Goal: Information Seeking & Learning: Understand process/instructions

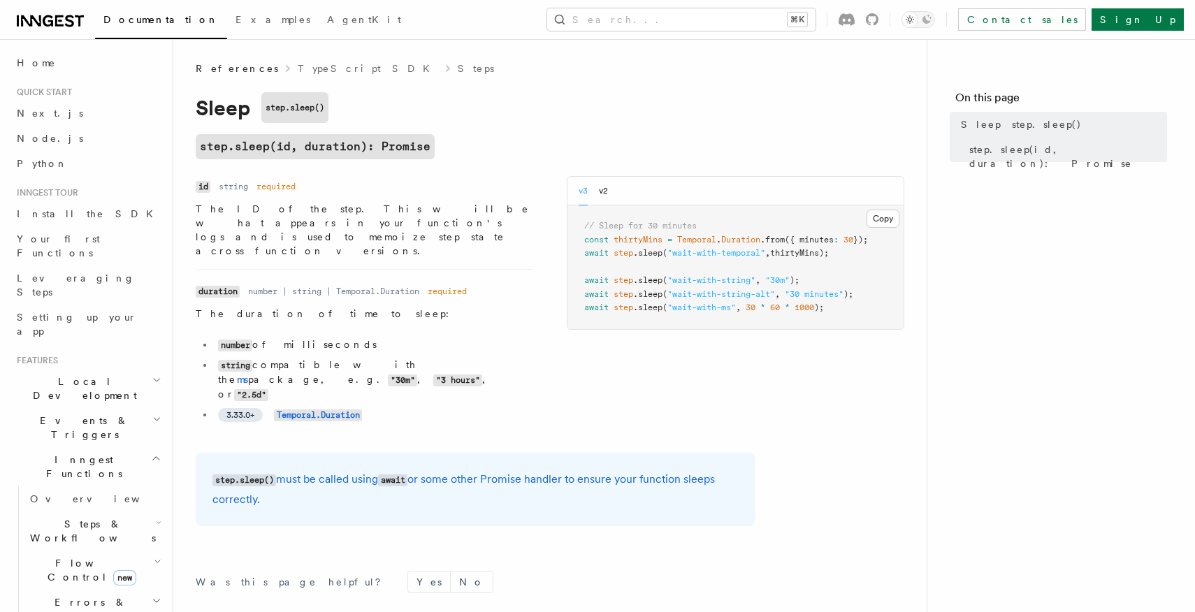
click at [210, 120] on h1 "Sleep step.sleep()" at bounding box center [475, 107] width 559 height 31
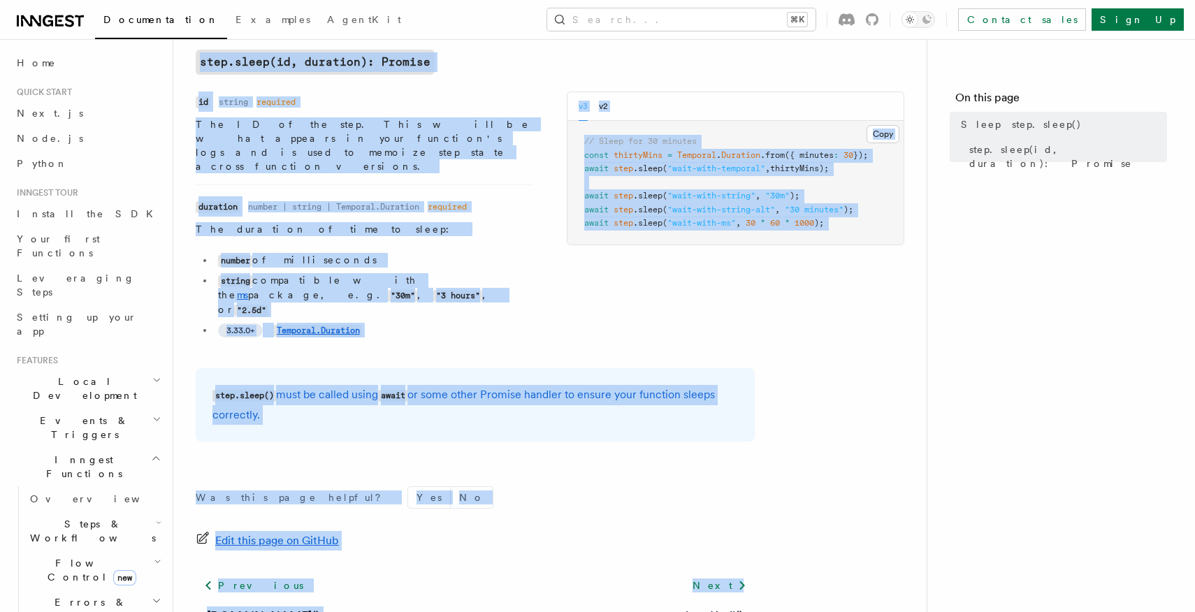
scroll to position [150, 0]
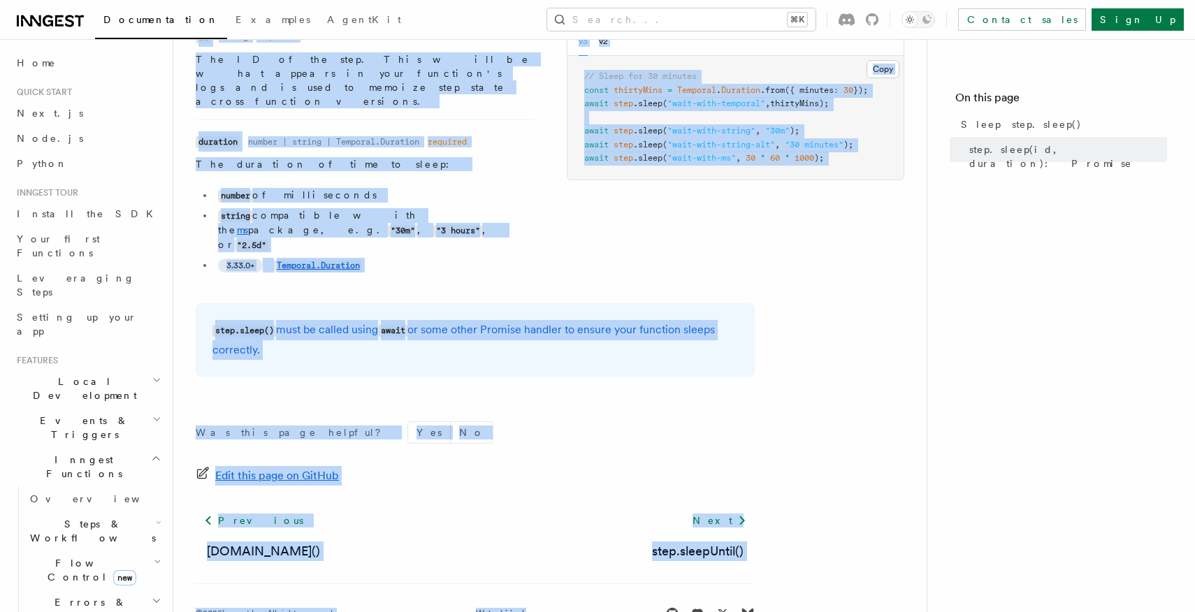
drag, startPoint x: 266, startPoint y: 141, endPoint x: 691, endPoint y: 563, distance: 599.1
click at [691, 563] on div "References TypeScript SDK Steps Sleep step.sleep() step.sleep(id, duration): Pr…" at bounding box center [572, 252] width 798 height 804
copy article "References TypeScript SDK Steps Sleep step.sleep() step.sleep(id, duration): Pr…"
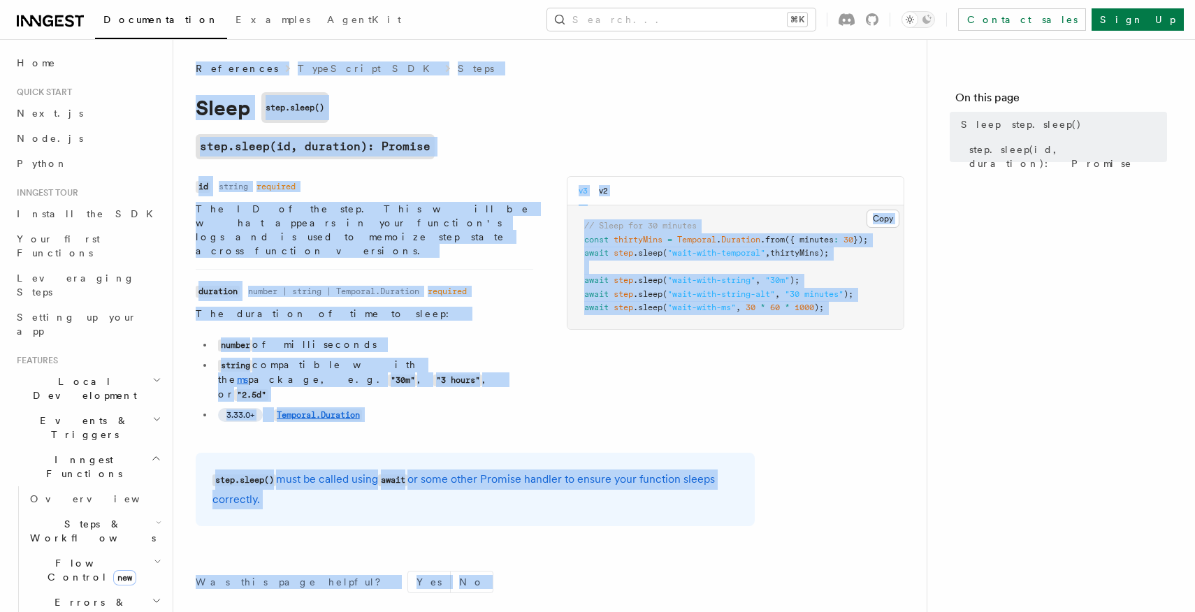
click at [817, 271] on pre "// Sleep for 30 minutes const thirtyMins = Temporal . Duration .from ({ minutes…" at bounding box center [736, 268] width 336 height 124
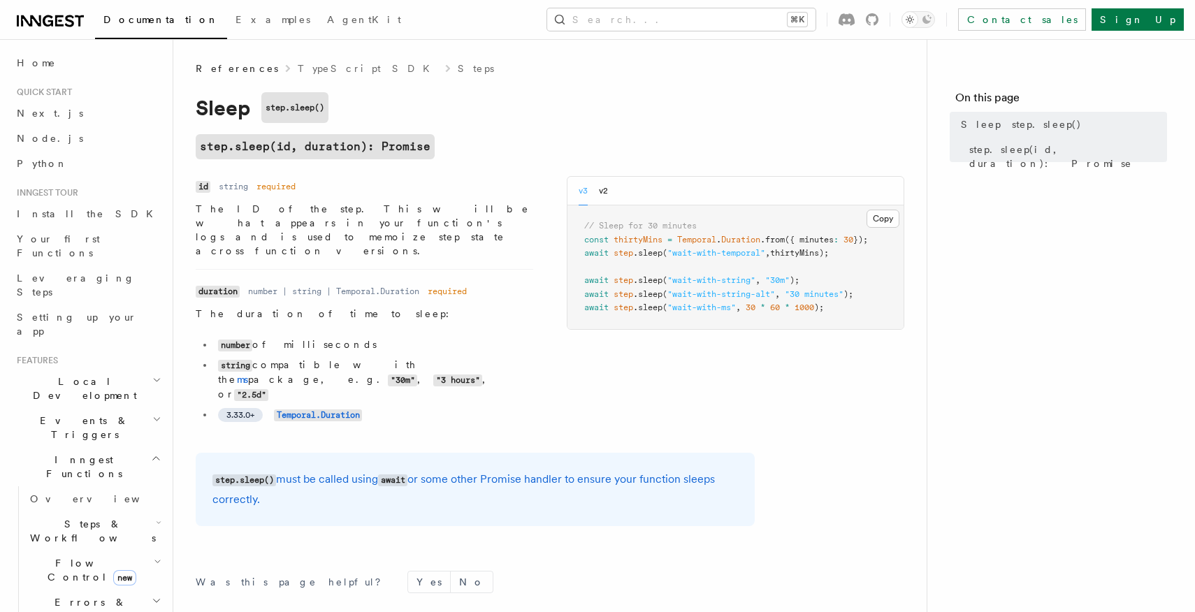
click at [824, 346] on div "Name id Type string Required required Description The ID of the step. This will…" at bounding box center [550, 306] width 709 height 260
drag, startPoint x: 268, startPoint y: 106, endPoint x: 329, endPoint y: 106, distance: 60.8
click at [329, 106] on code "step.sleep()" at bounding box center [294, 107] width 67 height 31
drag, startPoint x: 279, startPoint y: 104, endPoint x: 358, endPoint y: 104, distance: 79.0
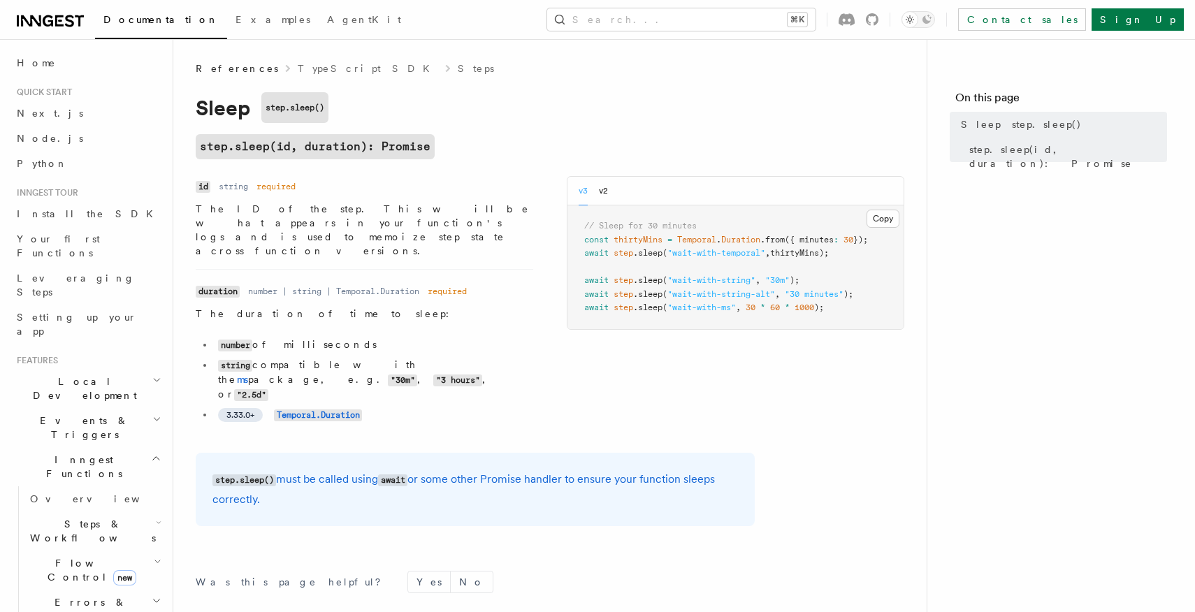
click at [357, 104] on h1 "Sleep step.sleep()" at bounding box center [475, 107] width 559 height 31
click at [358, 104] on h1 "Sleep step.sleep()" at bounding box center [475, 107] width 559 height 31
drag, startPoint x: 279, startPoint y: 106, endPoint x: 351, endPoint y: 106, distance: 72.0
click at [350, 106] on h1 "Sleep step.sleep()" at bounding box center [475, 107] width 559 height 31
click at [351, 106] on h1 "Sleep step.sleep()" at bounding box center [475, 107] width 559 height 31
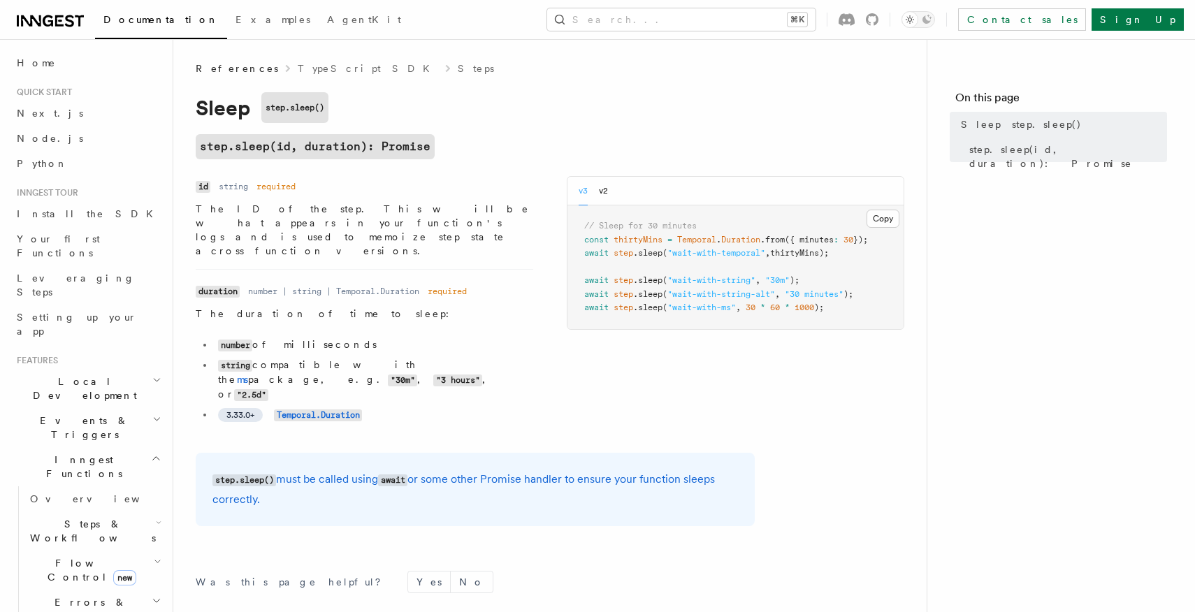
drag, startPoint x: 282, startPoint y: 107, endPoint x: 345, endPoint y: 107, distance: 62.9
click at [345, 107] on h1 "Sleep step.sleep()" at bounding box center [475, 107] width 559 height 31
drag, startPoint x: 312, startPoint y: 107, endPoint x: 354, endPoint y: 107, distance: 41.2
click at [354, 107] on h1 "Sleep step.sleep()" at bounding box center [475, 107] width 559 height 31
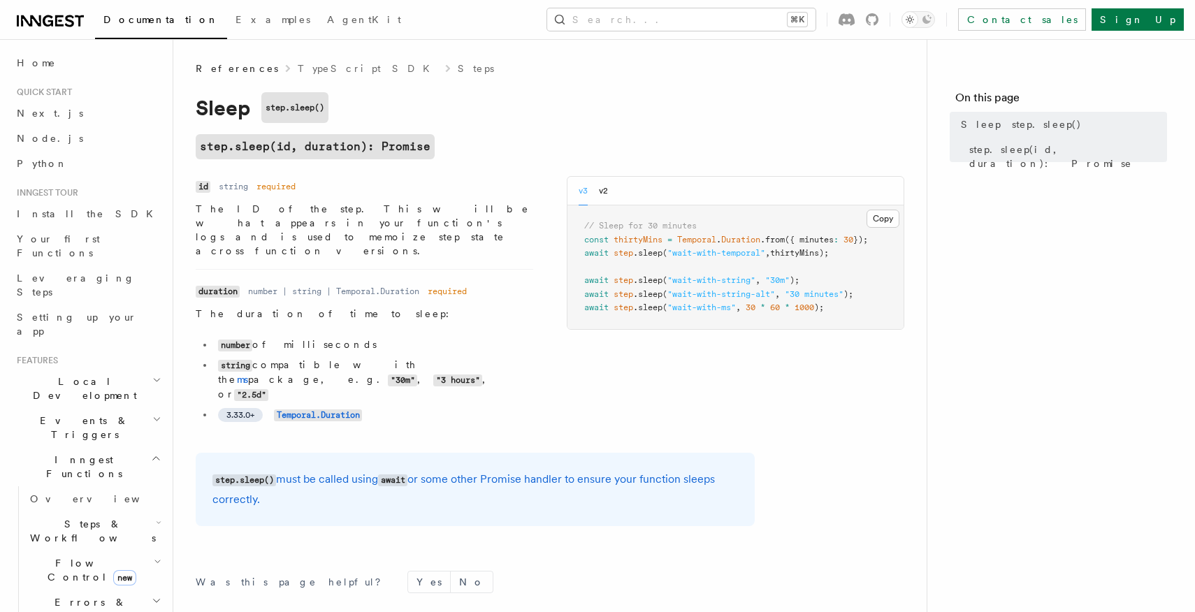
click at [354, 107] on h1 "Sleep step.sleep()" at bounding box center [475, 107] width 559 height 31
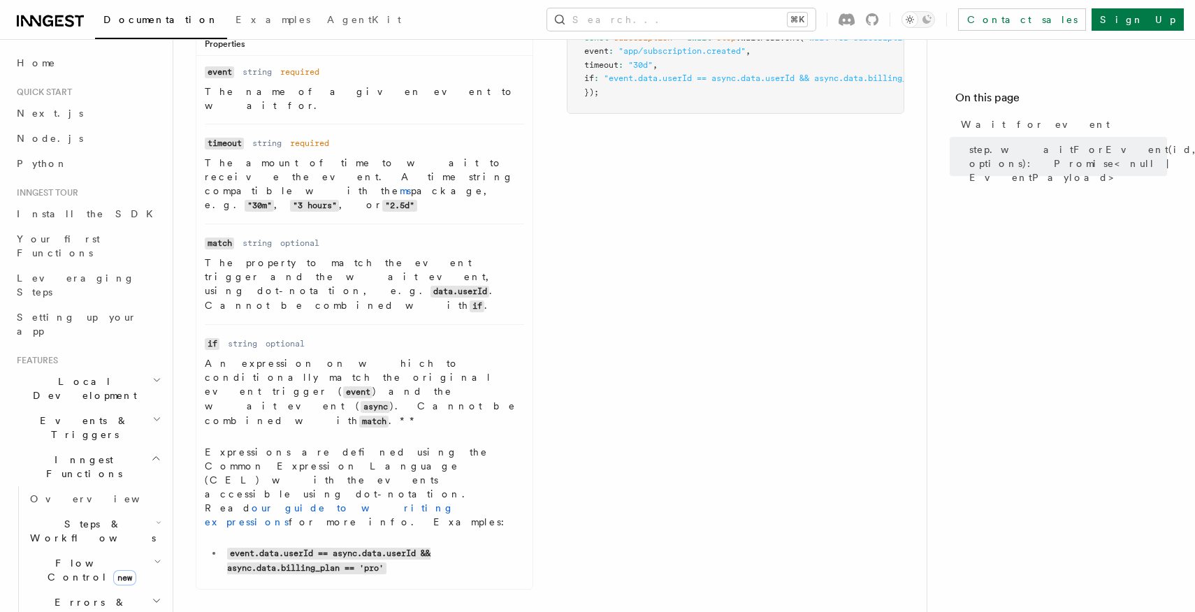
scroll to position [229, 0]
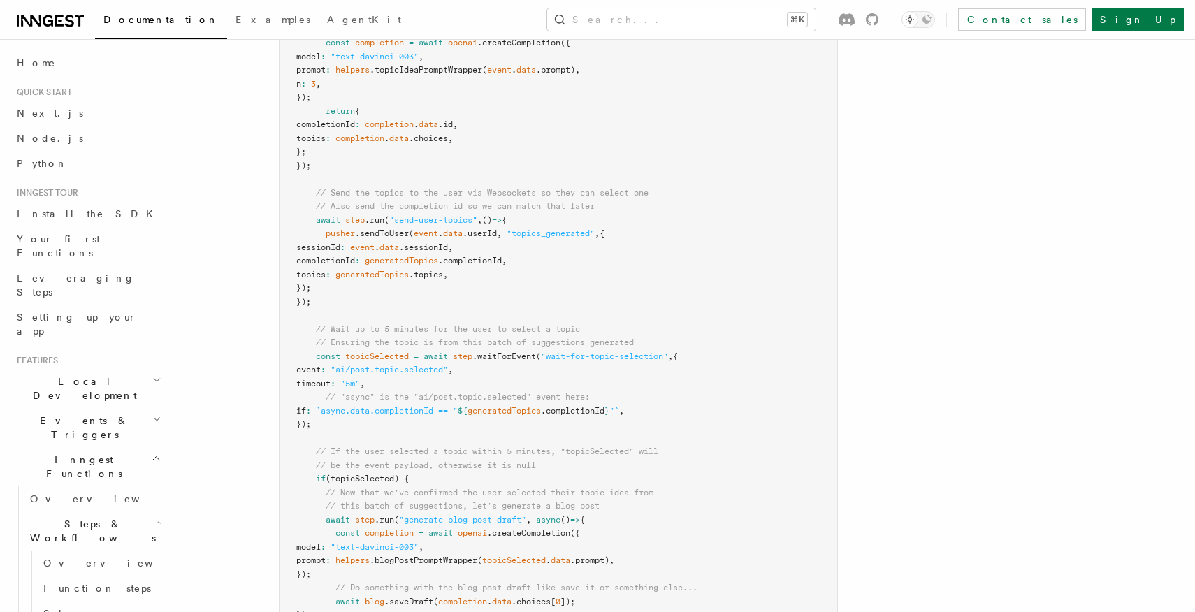
scroll to position [2125, 0]
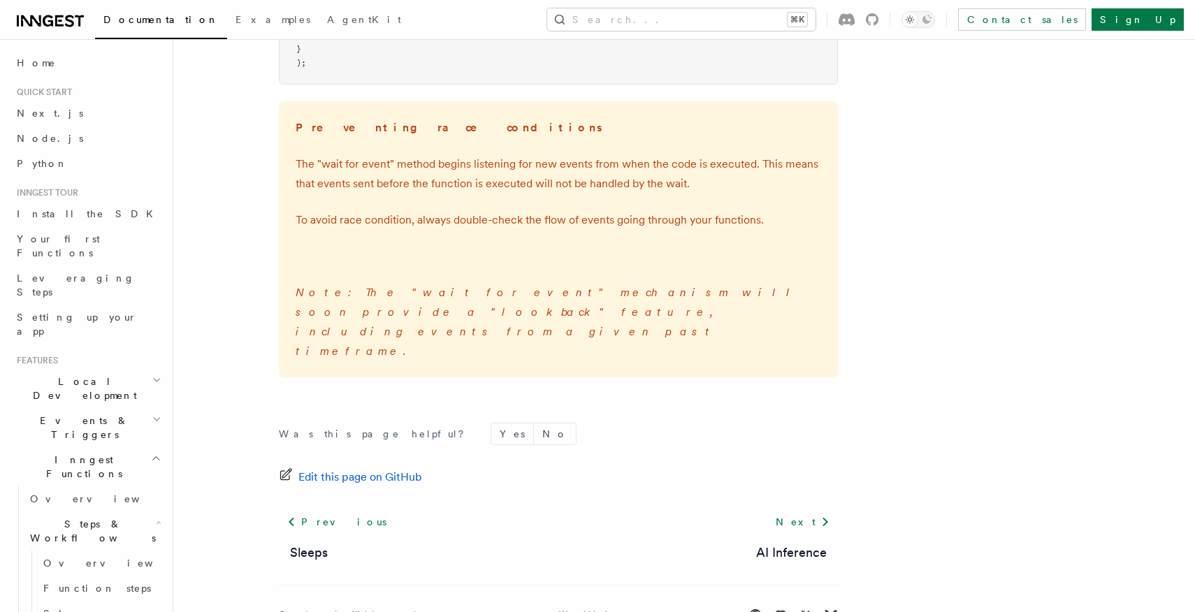
click at [432, 173] on p "The "wait for event" method begins listening for new events from when the code …" at bounding box center [559, 174] width 526 height 39
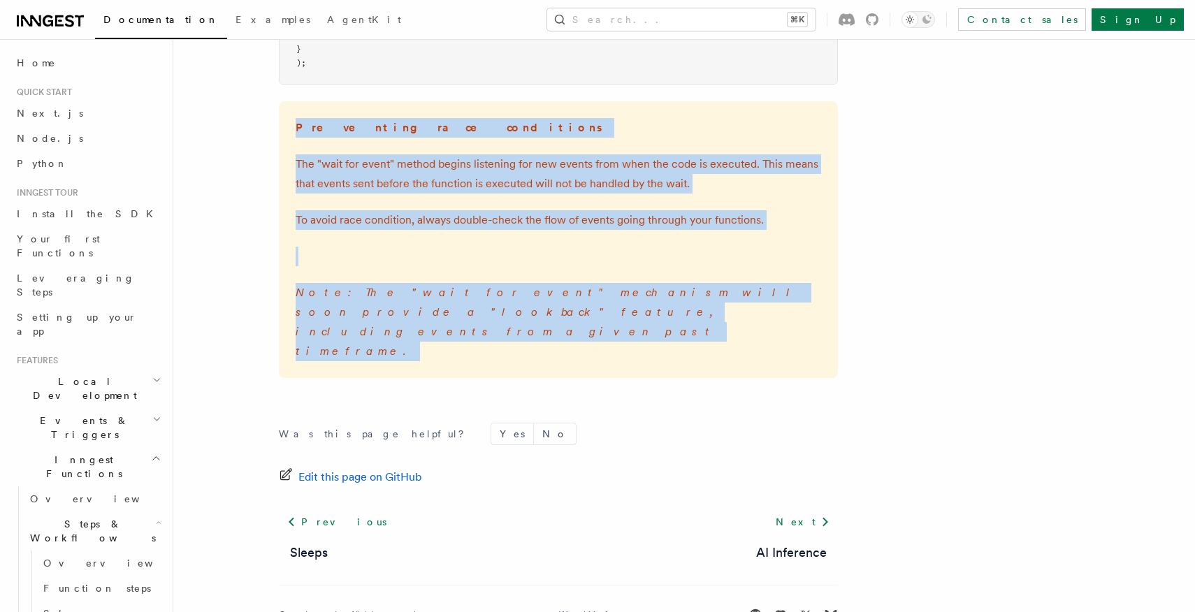
drag, startPoint x: 288, startPoint y: 129, endPoint x: 581, endPoint y: 323, distance: 351.1
click at [581, 317] on div "Preventing race conditions The "wait for event" method begins listening for new…" at bounding box center [558, 239] width 559 height 277
copy div "Preventing race conditions The "wait for event" method begins listening for new…"
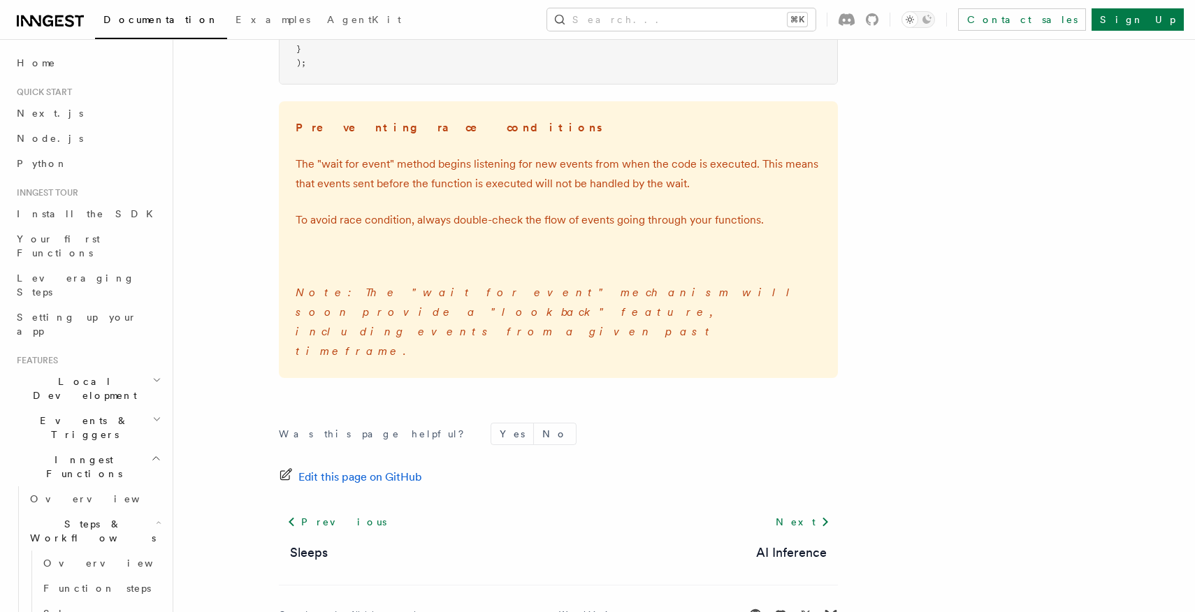
click at [774, 334] on div "Preventing race conditions The "wait for event" method begins listening for new…" at bounding box center [558, 239] width 559 height 277
click at [520, 247] on div "Preventing race conditions The "wait for event" method begins listening for new…" at bounding box center [558, 239] width 559 height 277
click at [520, 307] on p "Note: The "wait for event" mechanism will soon provide a "lookback" feature, in…" at bounding box center [559, 322] width 526 height 78
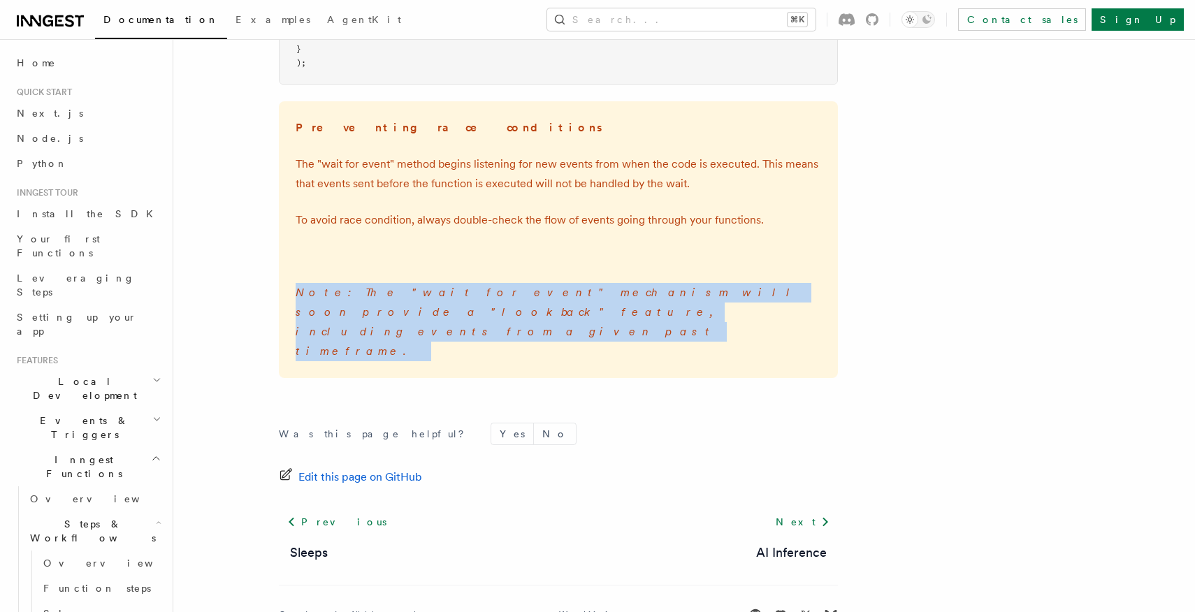
click at [520, 307] on p "Note: The "wait for event" mechanism will soon provide a "lookback" feature, in…" at bounding box center [559, 322] width 526 height 78
click at [536, 307] on p "Note: The "wait for event" mechanism will soon provide a "lookback" feature, in…" at bounding box center [559, 322] width 526 height 78
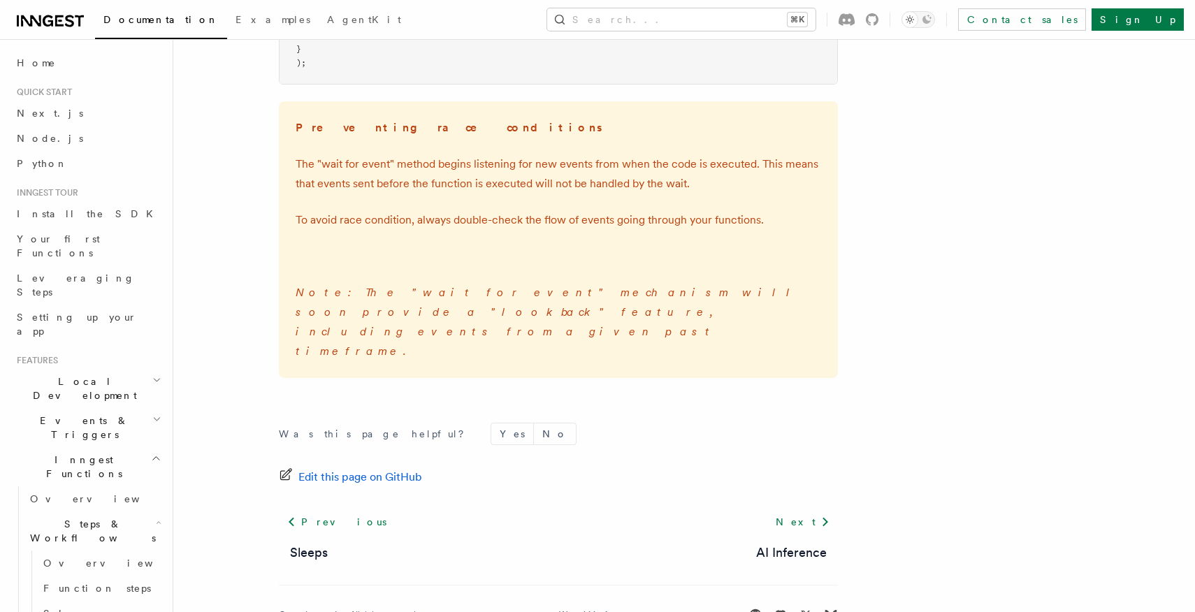
click at [536, 307] on p "Note: The "wait for event" mechanism will soon provide a "lookback" feature, in…" at bounding box center [559, 322] width 526 height 78
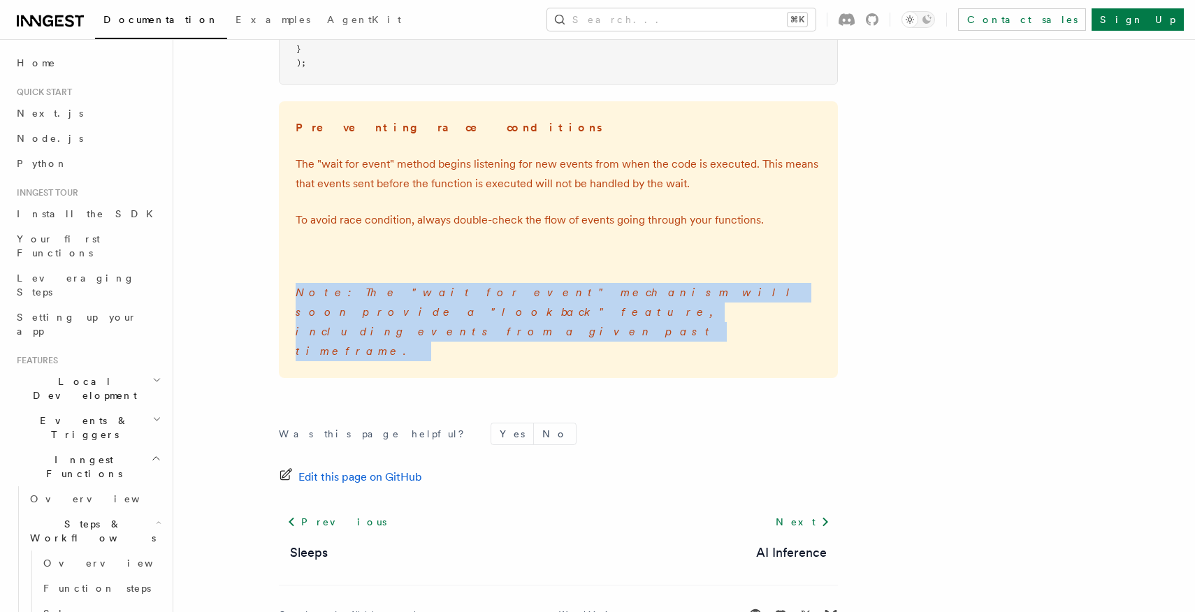
click at [536, 307] on p "Note: The "wait for event" mechanism will soon provide a "lookback" feature, in…" at bounding box center [559, 322] width 526 height 78
click at [604, 306] on p "Note: The "wait for event" mechanism will soon provide a "lookback" feature, in…" at bounding box center [559, 322] width 526 height 78
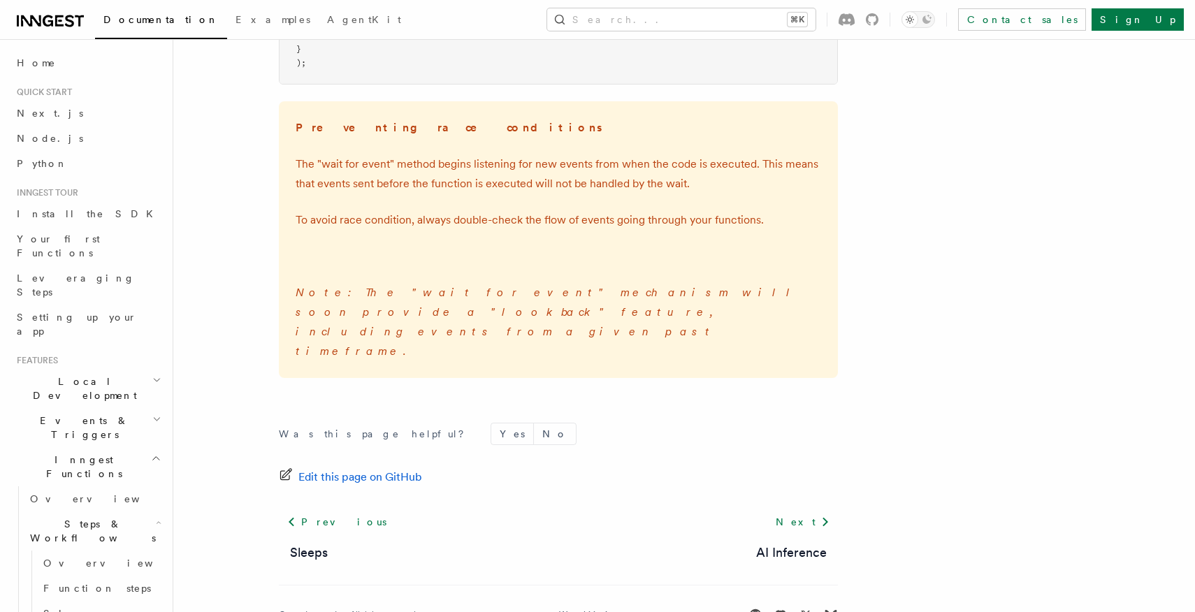
click at [604, 306] on p "Note: The "wait for event" mechanism will soon provide a "lookback" feature, in…" at bounding box center [559, 322] width 526 height 78
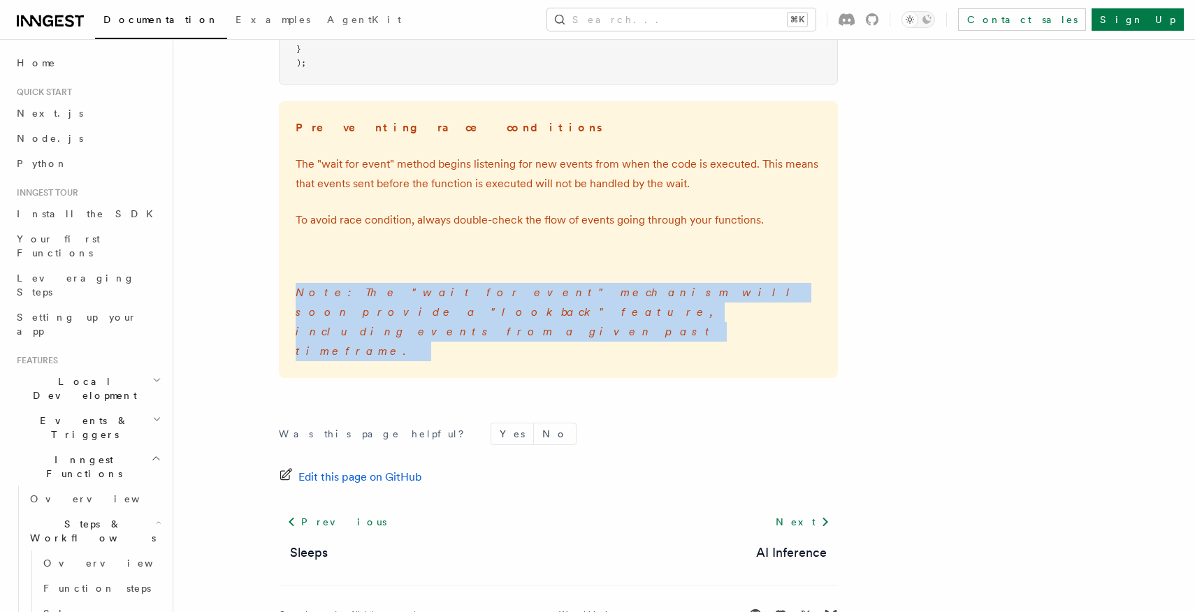
click at [604, 306] on p "Note: The "wait for event" mechanism will soon provide a "lookback" feature, in…" at bounding box center [559, 322] width 526 height 78
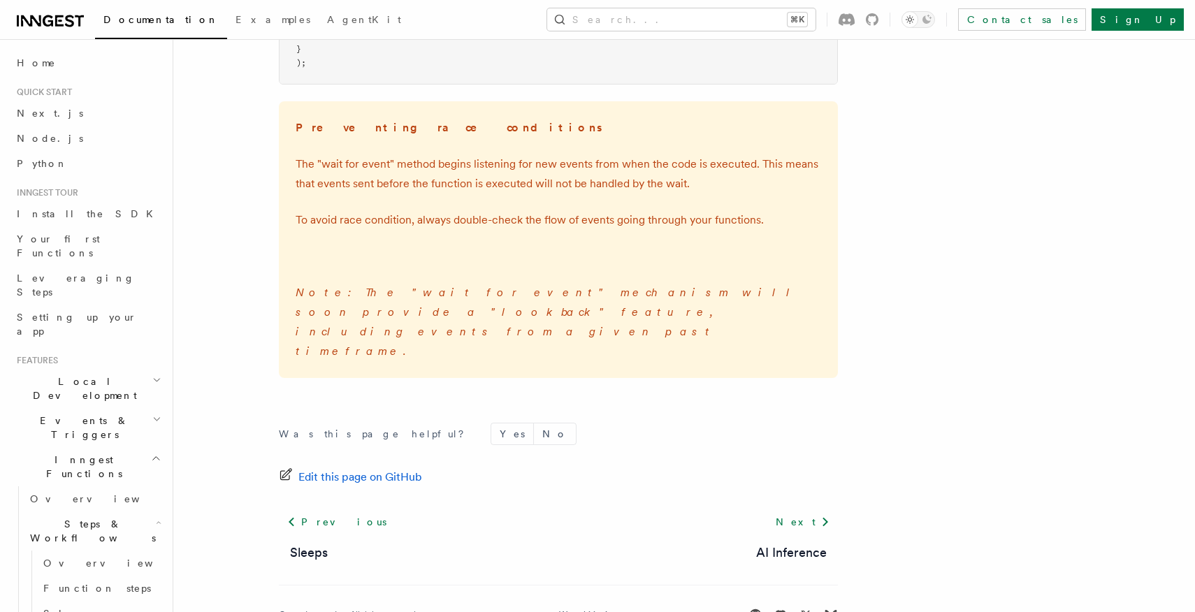
click at [633, 314] on p "Note: The "wait for event" mechanism will soon provide a "lookback" feature, in…" at bounding box center [559, 322] width 526 height 78
click at [585, 288] on em "Note: The "wait for event" mechanism will soon provide a "lookback" feature, in…" at bounding box center [548, 322] width 505 height 72
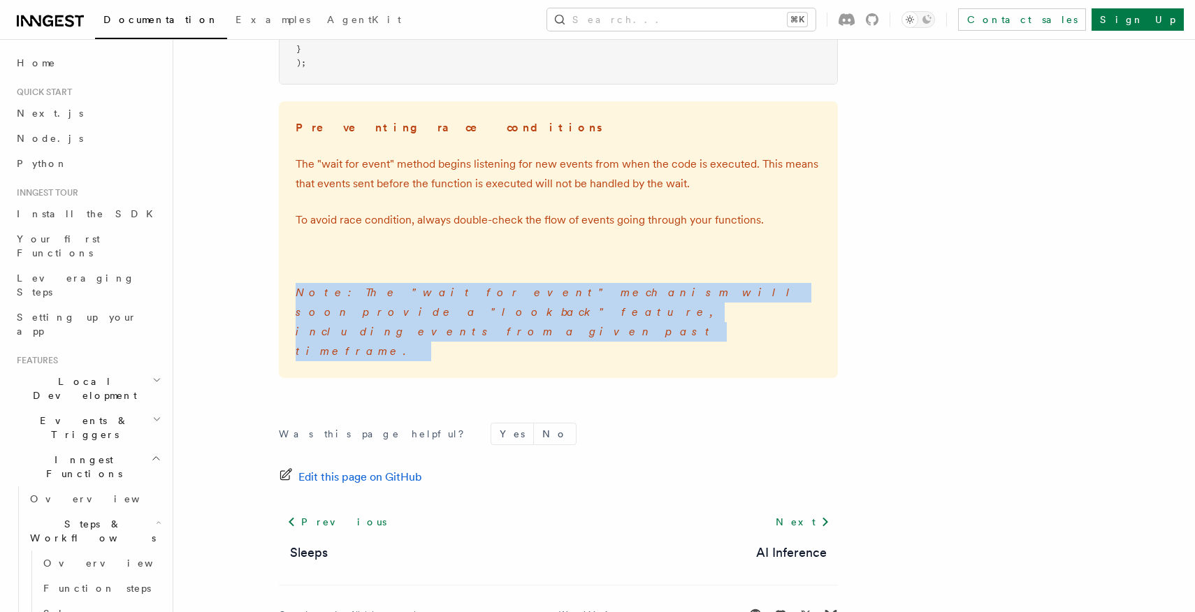
click at [585, 288] on em "Note: The "wait for event" mechanism will soon provide a "lookback" feature, in…" at bounding box center [548, 322] width 505 height 72
copy em "Note: The "wait for event" mechanism will soon provide a "lookback" feature, in…"
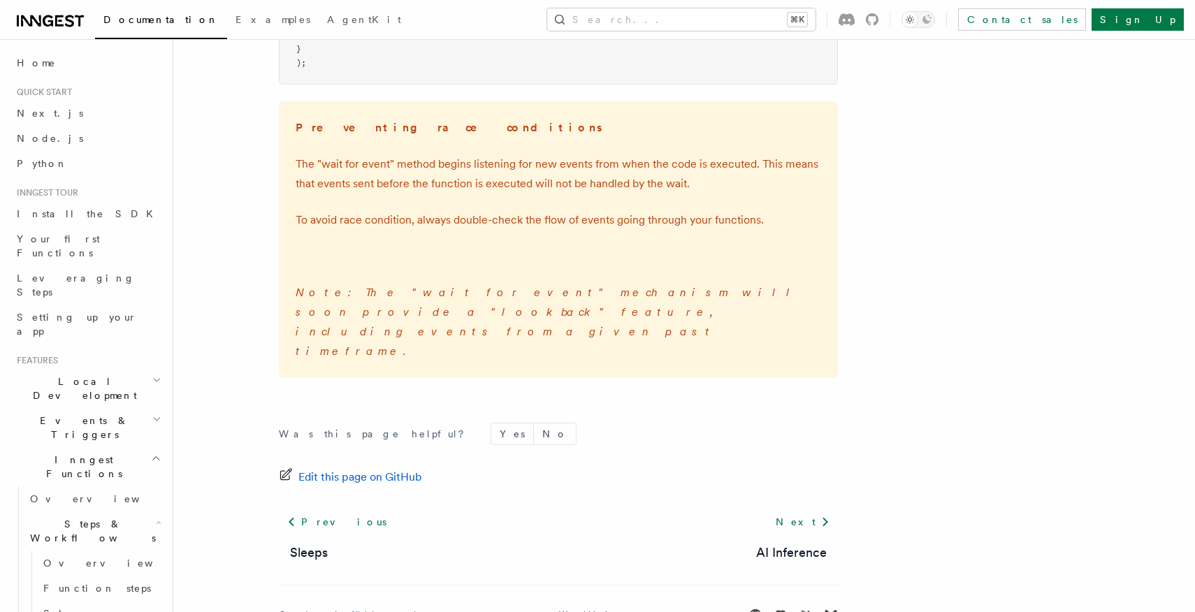
click at [682, 317] on p "Note: The "wait for event" mechanism will soon provide a "lookback" feature, in…" at bounding box center [559, 322] width 526 height 78
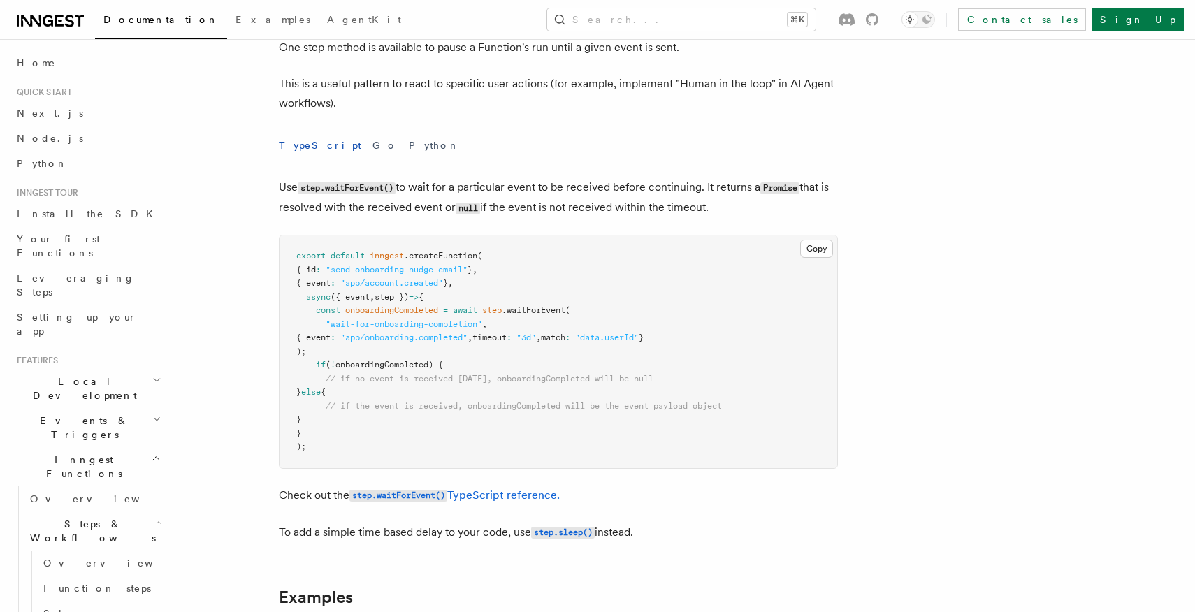
scroll to position [0, 0]
